Goal: Task Accomplishment & Management: Use online tool/utility

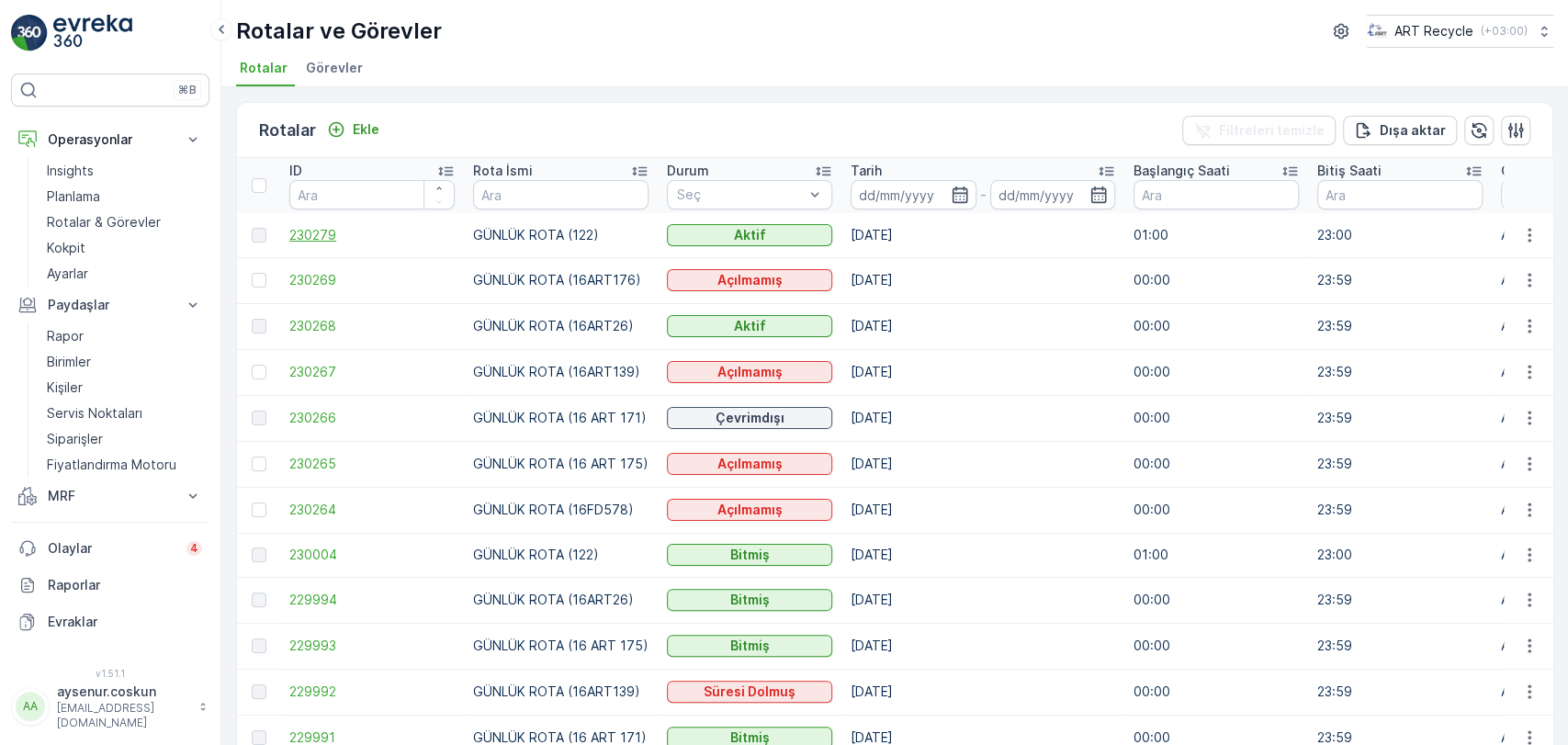
click at [333, 237] on span "230279" at bounding box center [372, 235] width 165 height 18
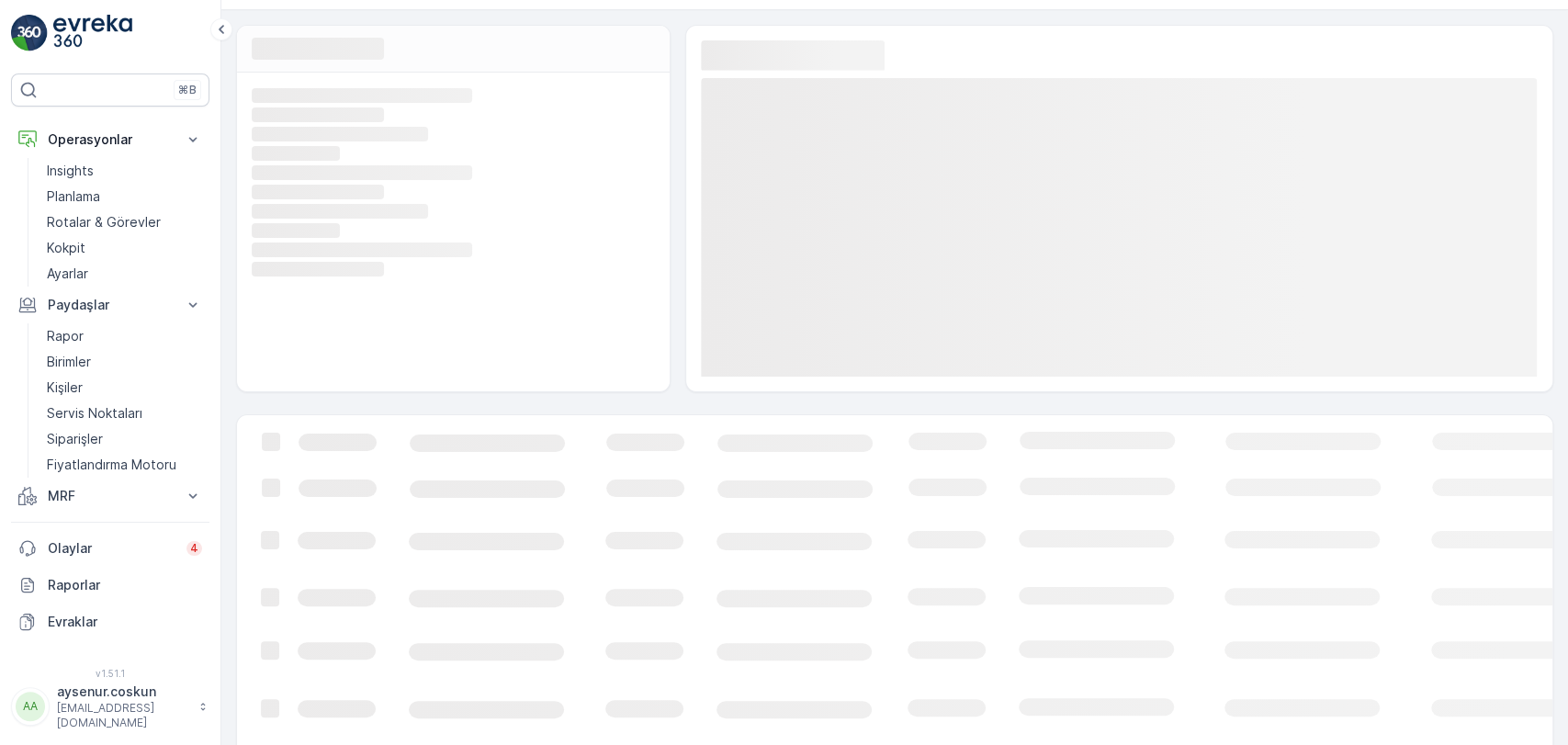
scroll to position [104, 0]
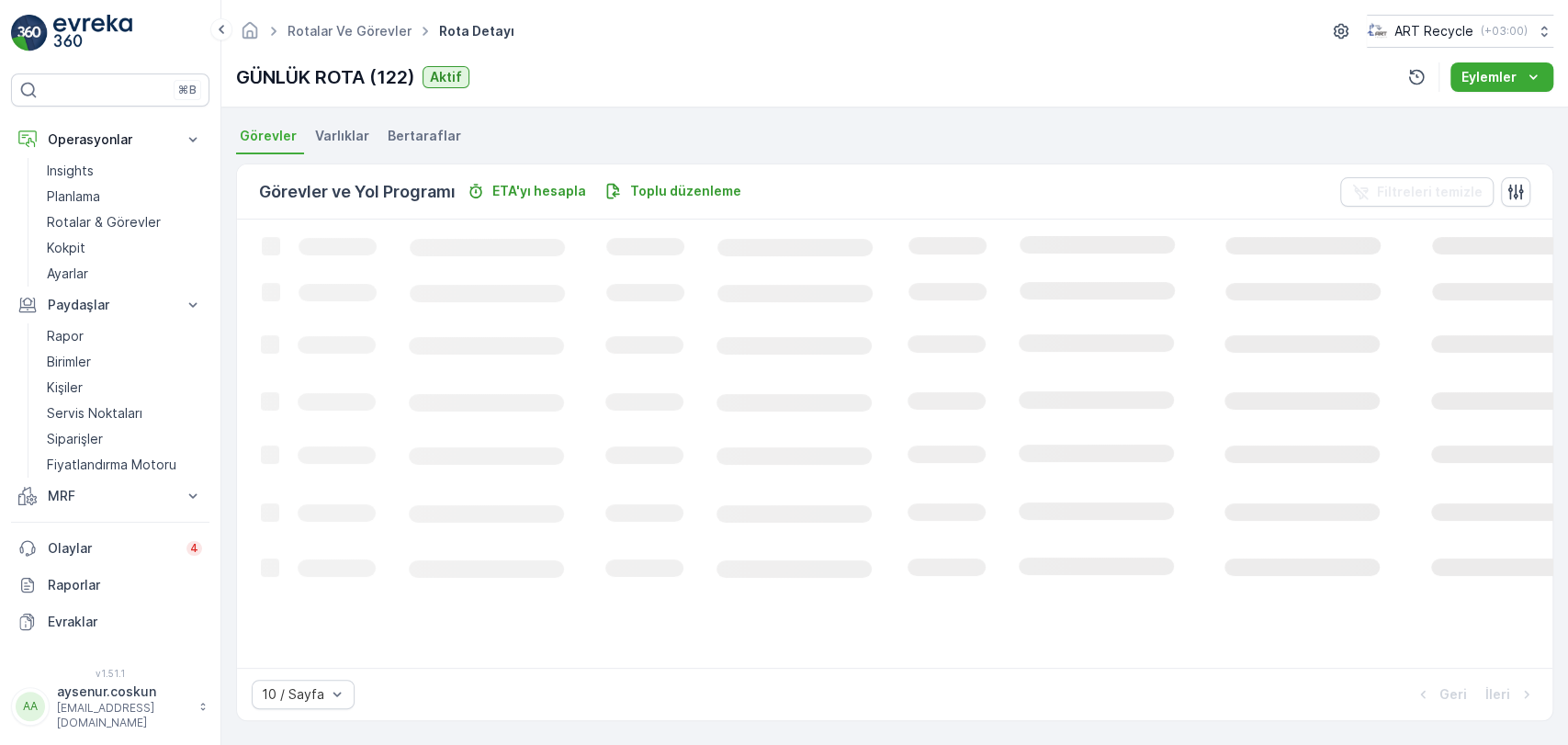
scroll to position [389, 0]
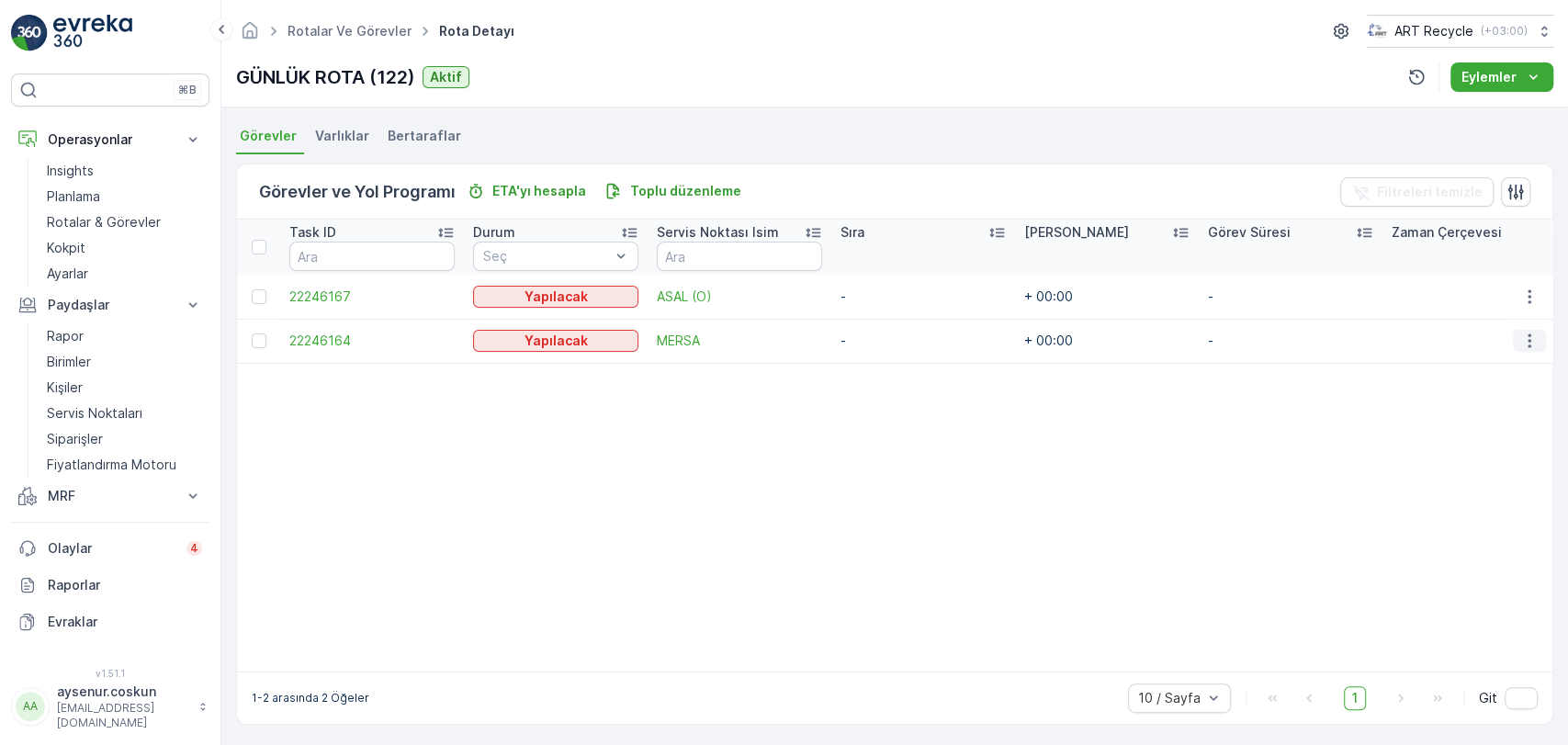
click at [1521, 340] on icon "button" at bounding box center [1529, 340] width 18 height 18
click at [1506, 436] on div "Rotadan kaldır" at bounding box center [1487, 445] width 161 height 26
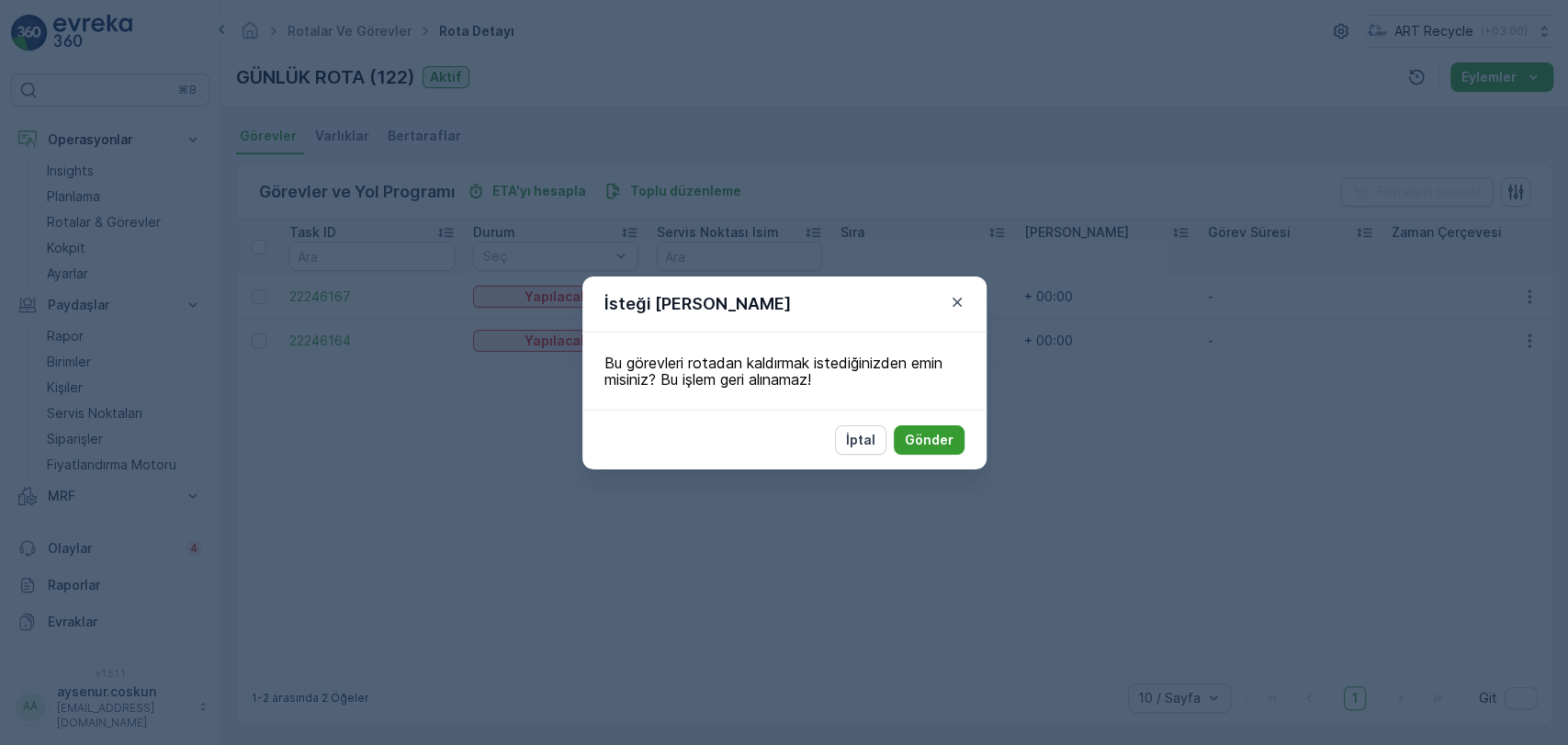
click at [941, 447] on p "Gönder" at bounding box center [929, 439] width 49 height 18
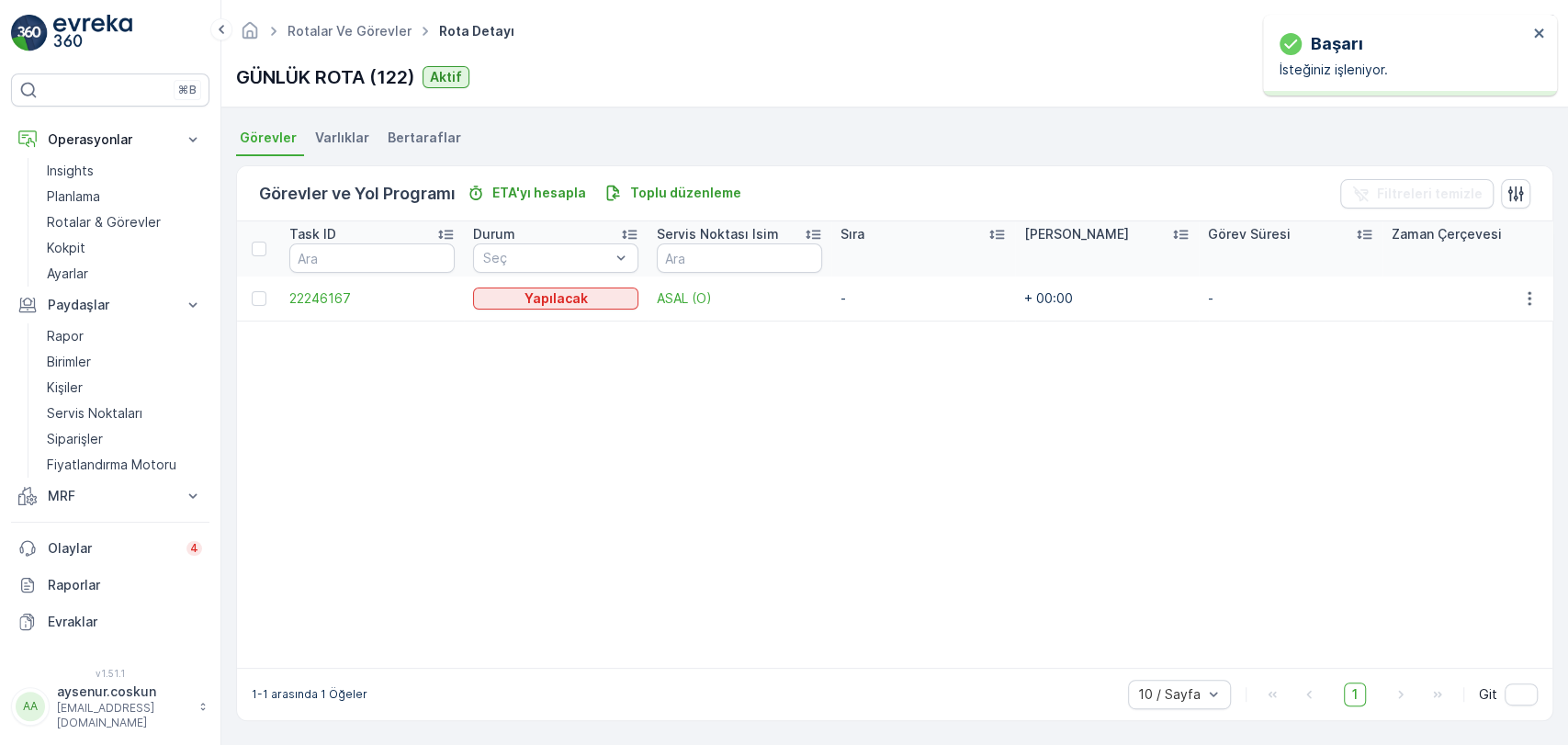
click at [96, 23] on img at bounding box center [93, 32] width 79 height 36
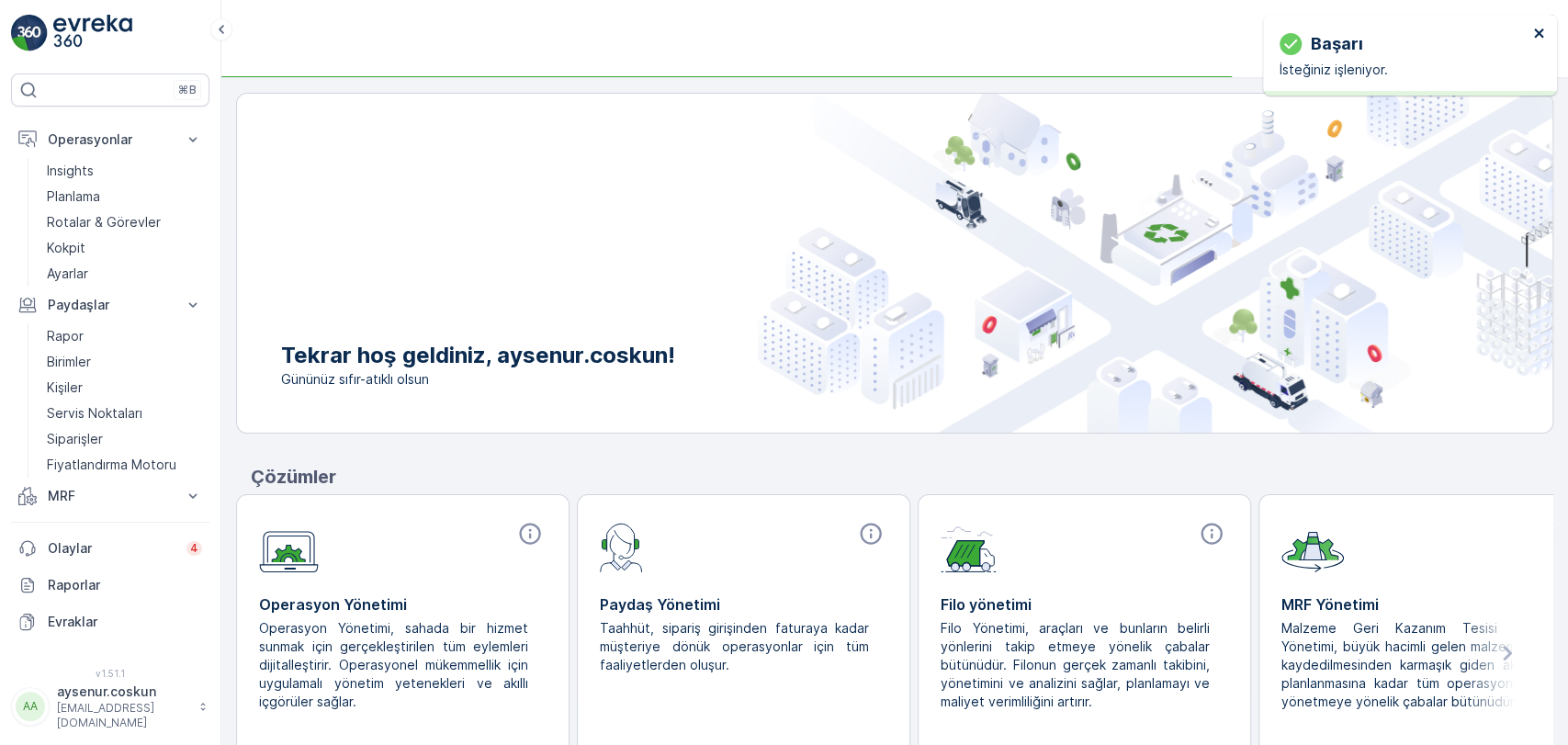
click at [1536, 33] on icon "close" at bounding box center [1539, 32] width 12 height 14
click at [112, 213] on p "Rotalar & Görevler" at bounding box center [103, 222] width 114 height 18
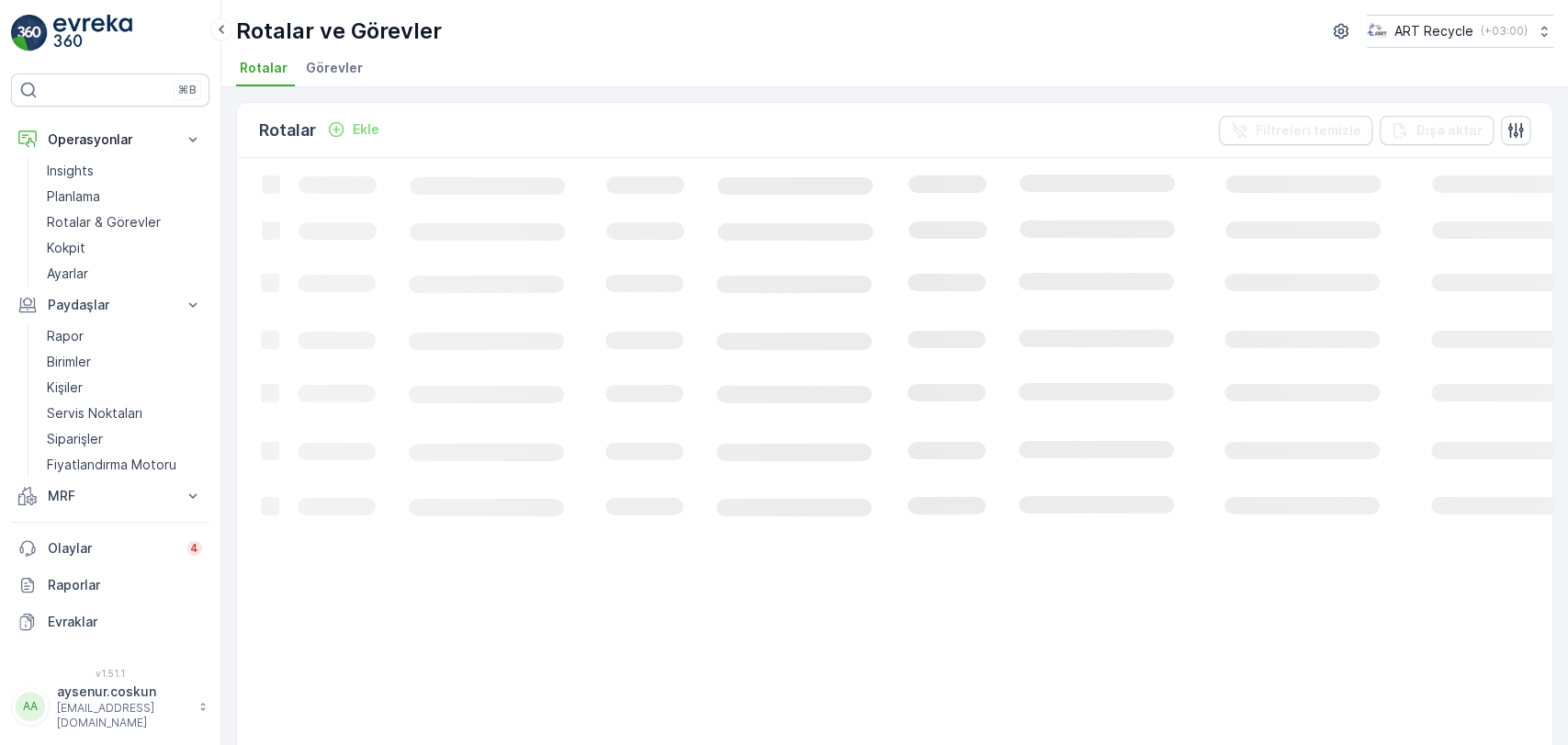
click at [314, 75] on span "Görevler" at bounding box center [334, 68] width 57 height 18
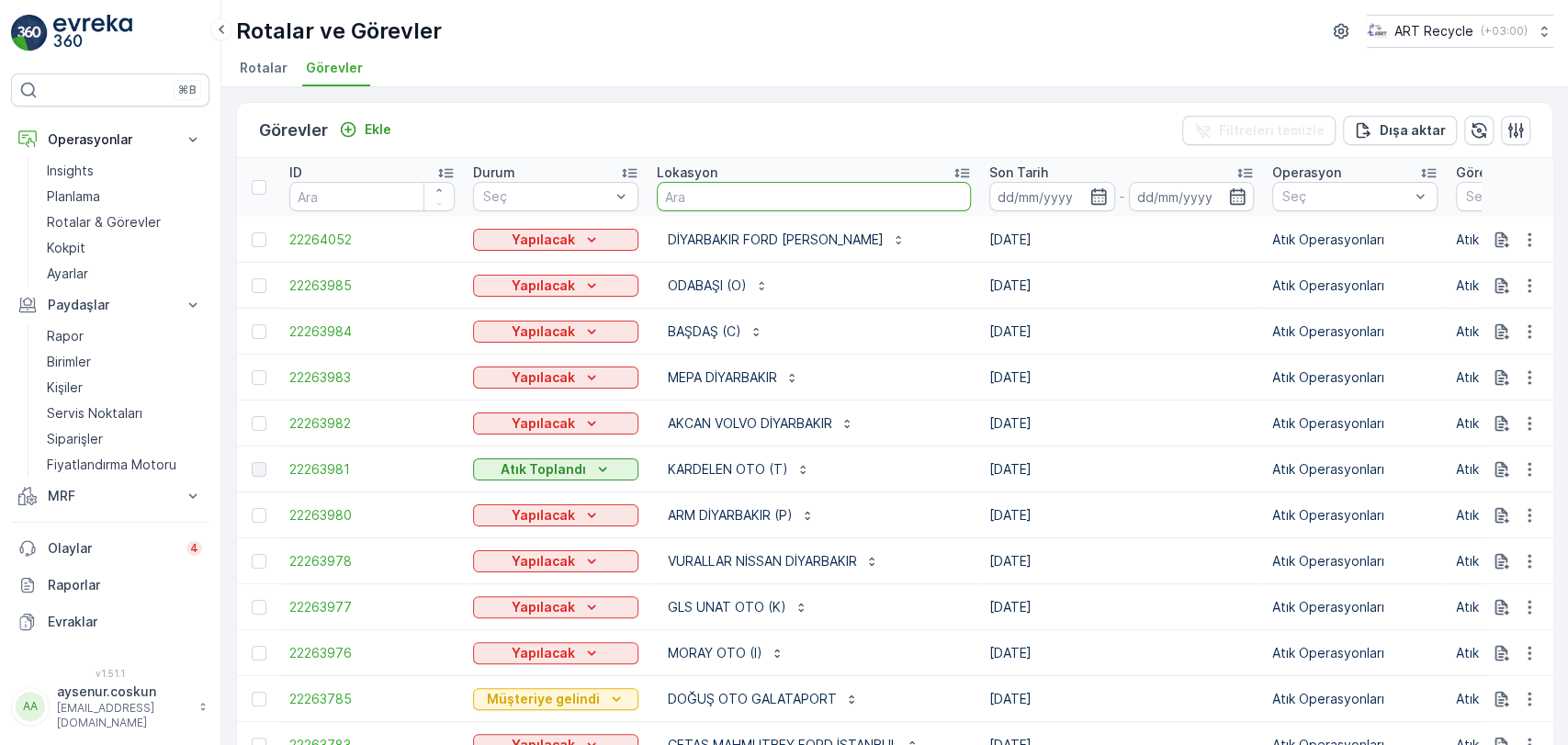
click at [750, 201] on input "text" at bounding box center [813, 196] width 314 height 30
type input "galataport"
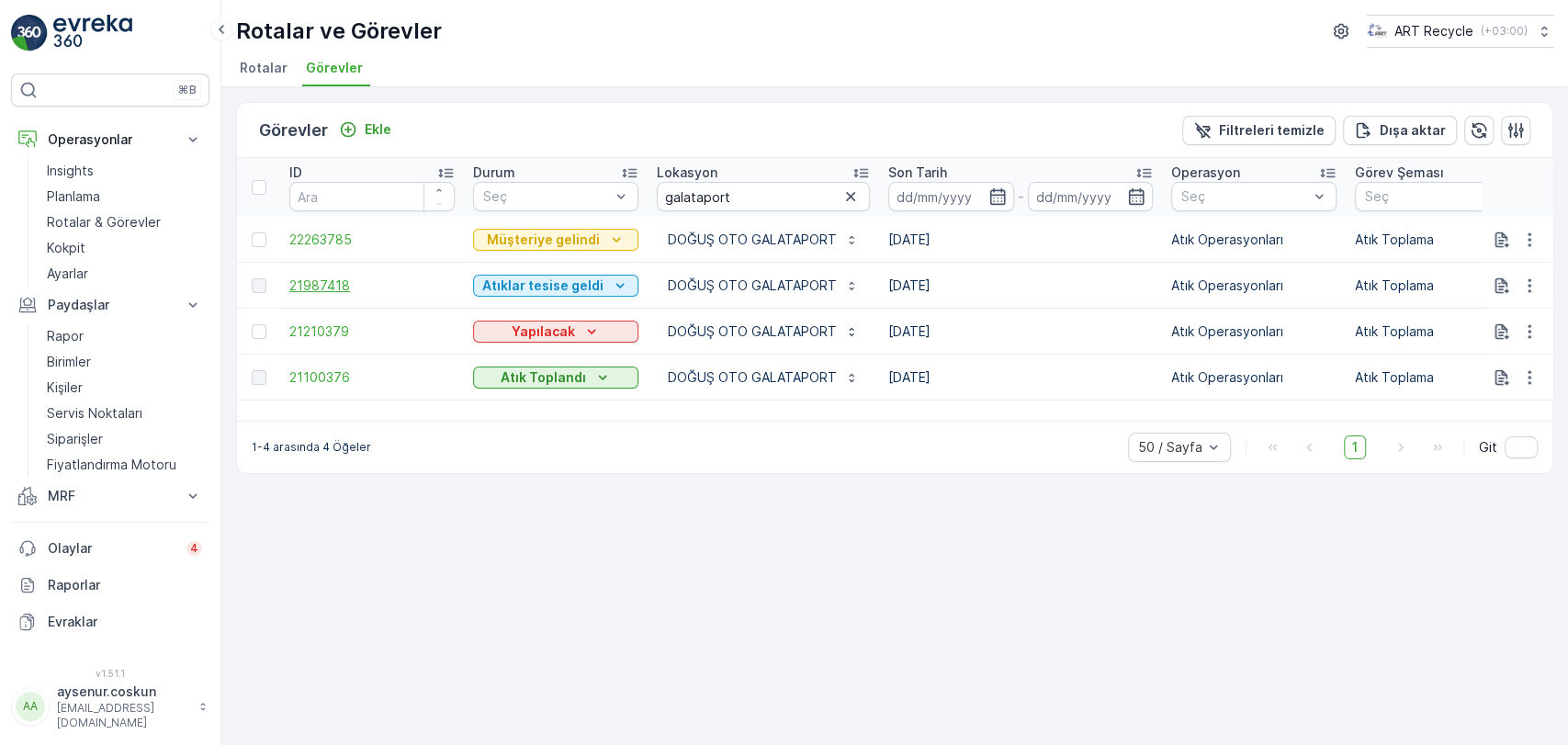
click at [322, 283] on span "21987418" at bounding box center [372, 285] width 165 height 18
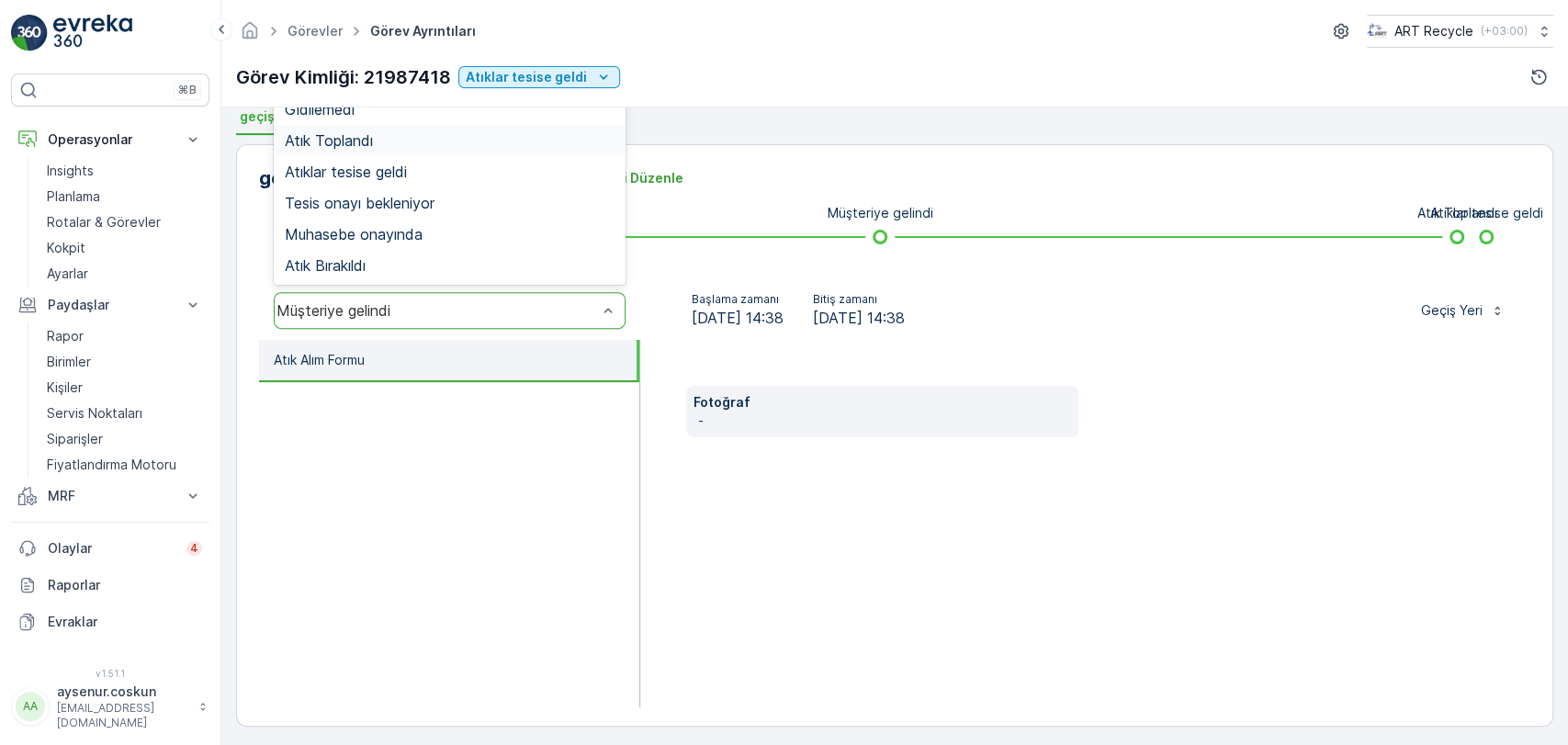
click at [379, 145] on div "Atık Toplandı" at bounding box center [449, 139] width 330 height 16
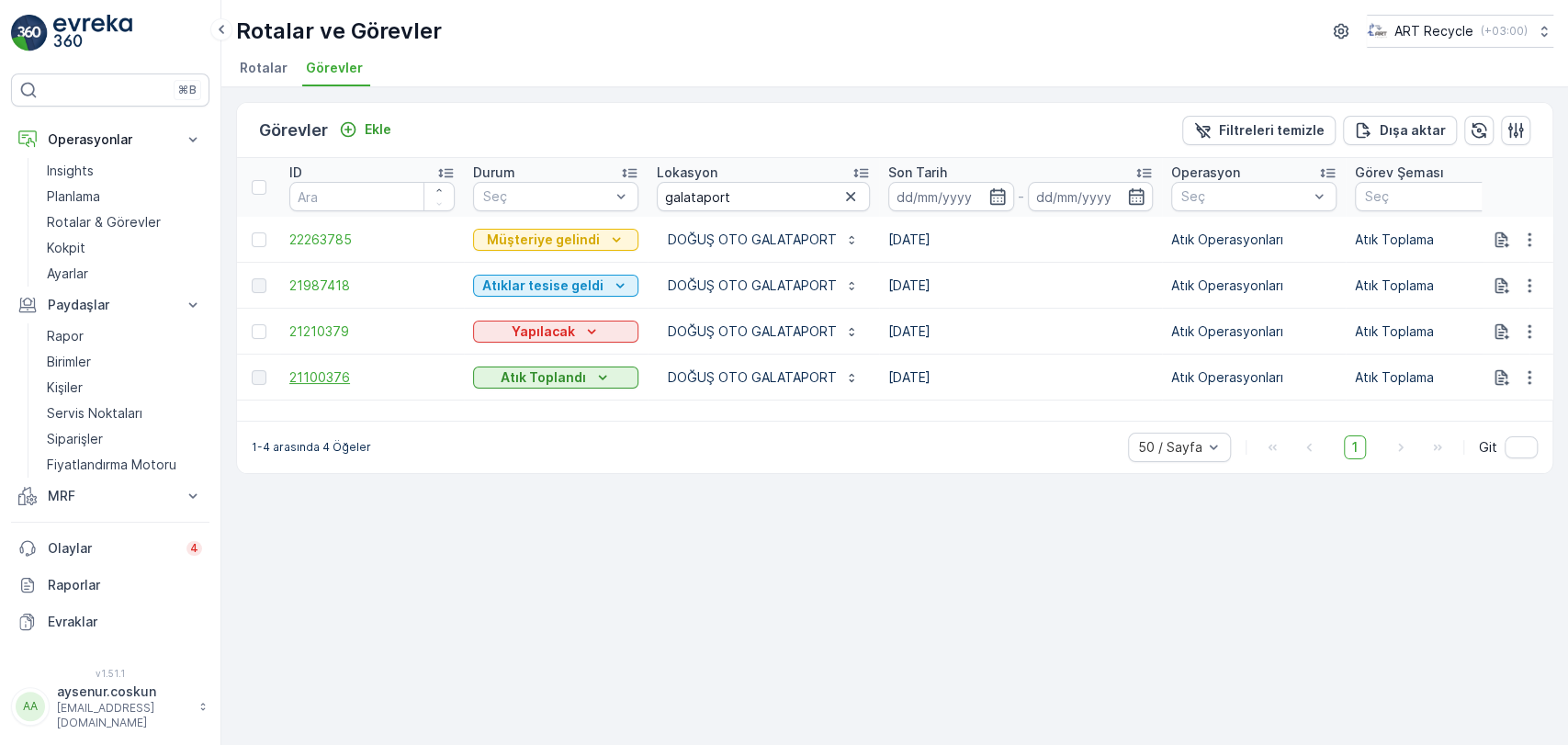
click at [323, 375] on span "21100376" at bounding box center [372, 377] width 165 height 18
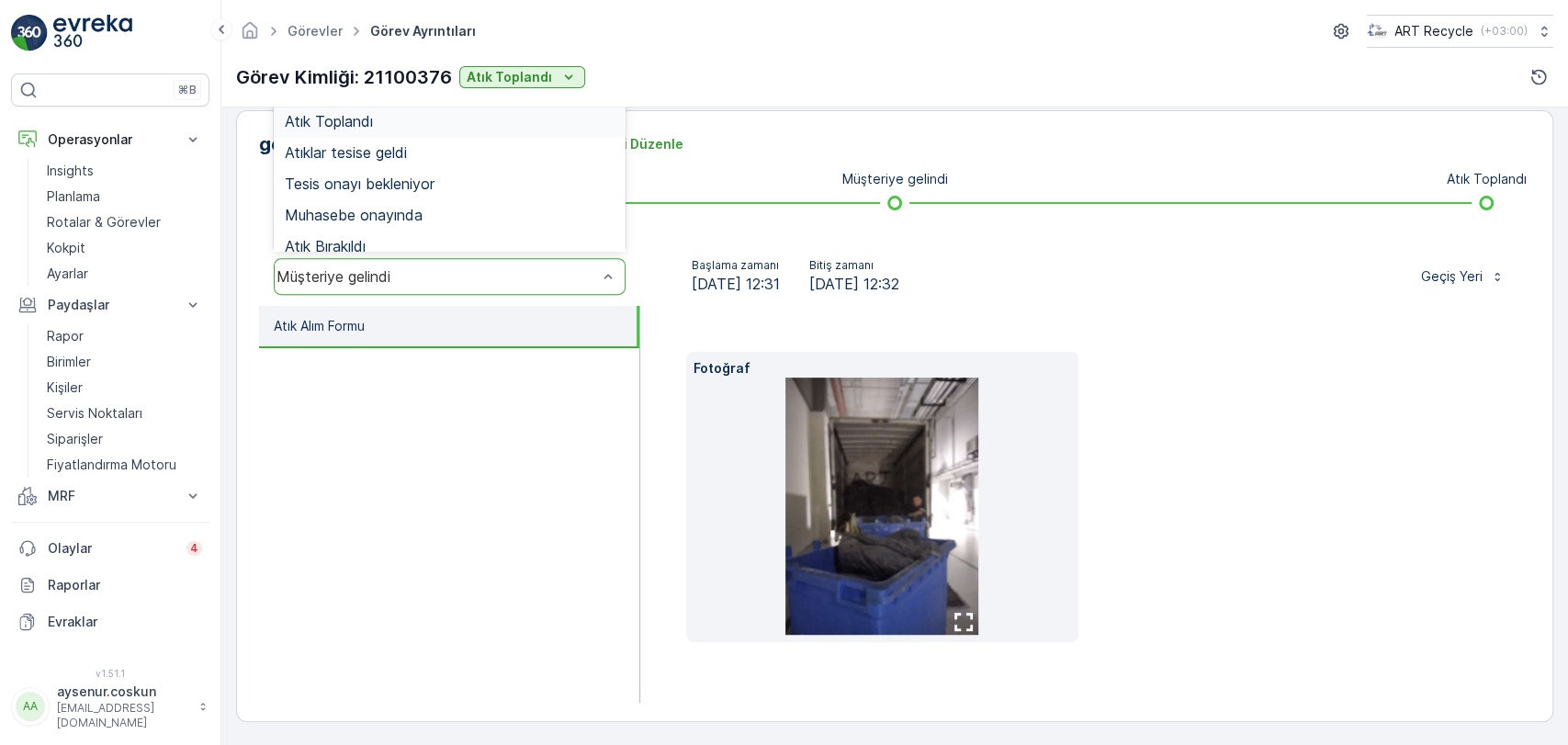
click at [396, 121] on div "Atık Toplandı" at bounding box center [449, 120] width 330 height 16
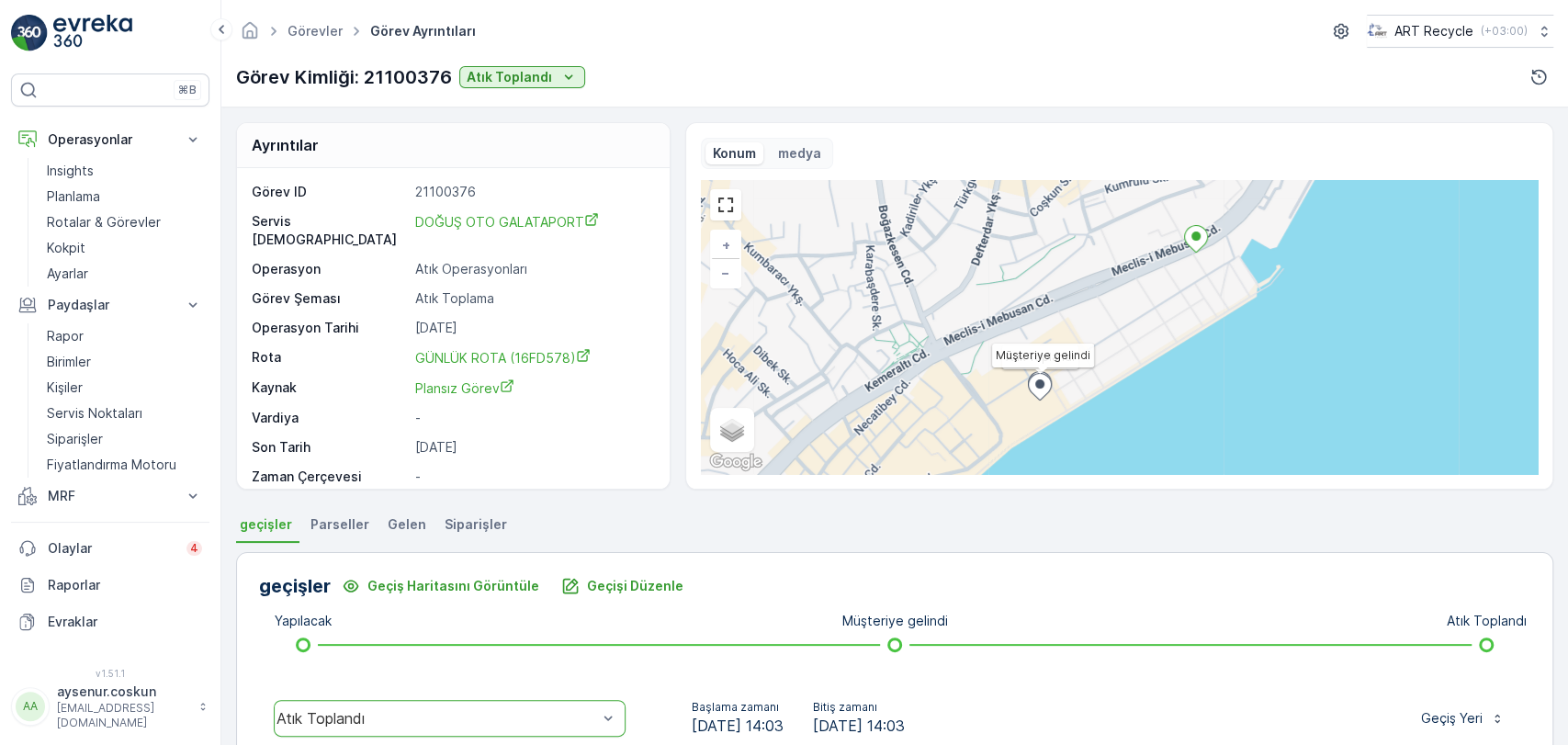
click at [118, 46] on img at bounding box center [93, 32] width 79 height 36
